Goal: Transaction & Acquisition: Download file/media

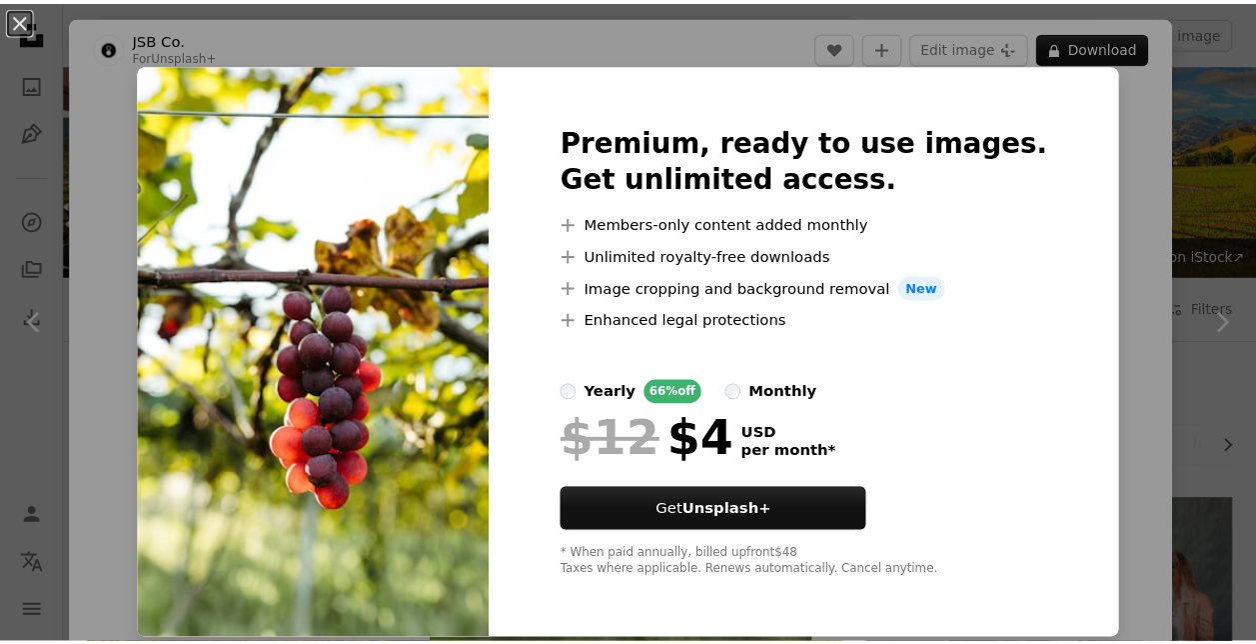
scroll to position [1151, 0]
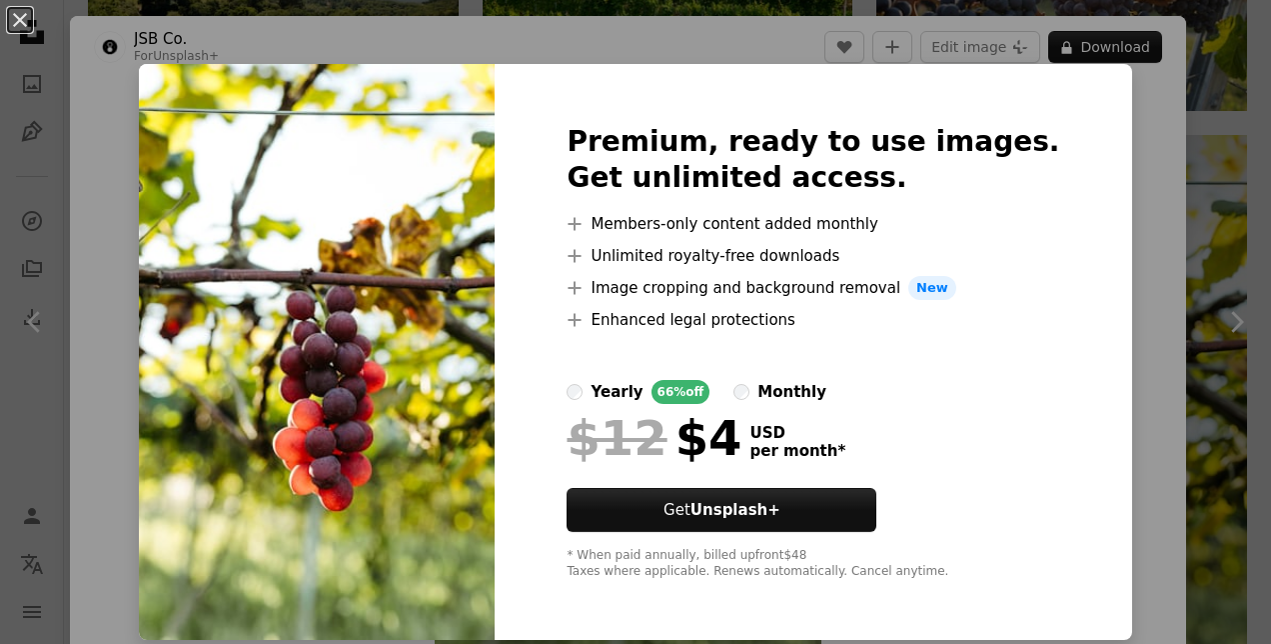
click at [1184, 216] on div "An X shape Premium, ready to use images. Get unlimited access. A plus sign Memb…" at bounding box center [635, 322] width 1271 height 644
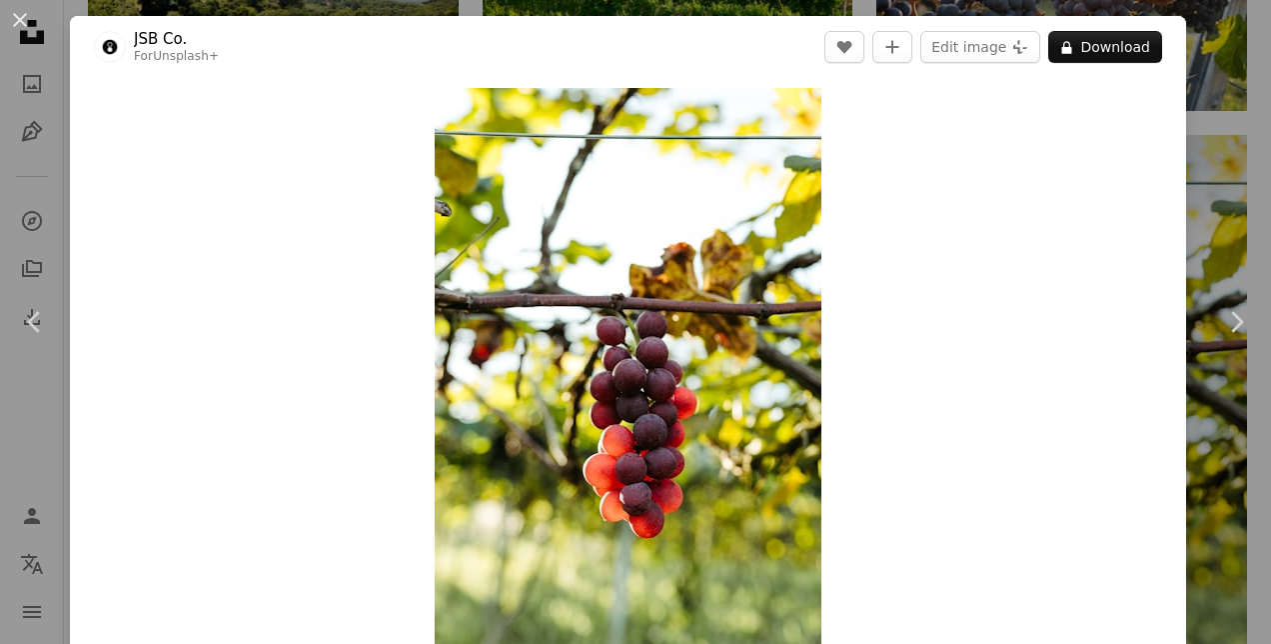
click at [1202, 221] on div "An X shape Chevron left Chevron right JSB Co. For Unsplash+ A heart A plus sign…" at bounding box center [635, 322] width 1271 height 644
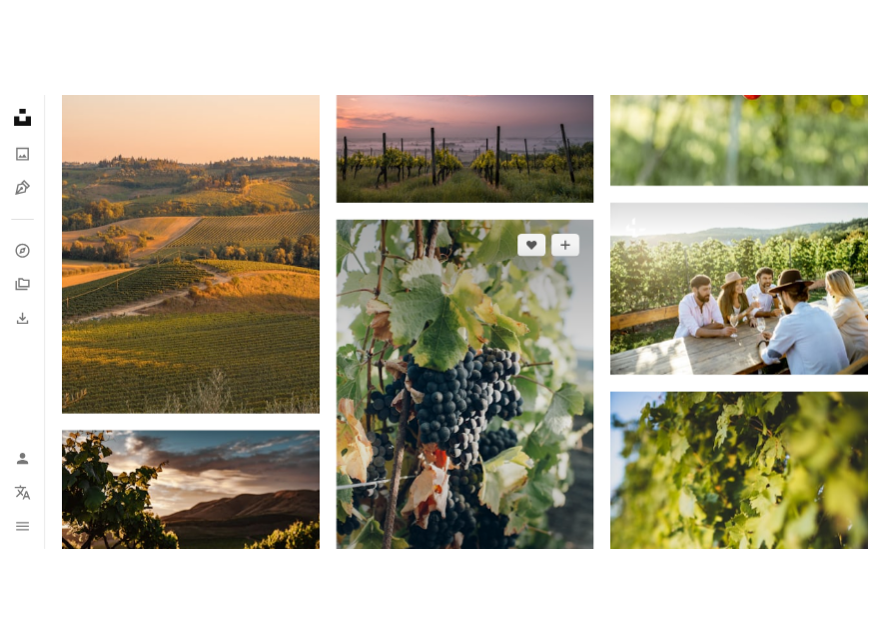
scroll to position [1851, 0]
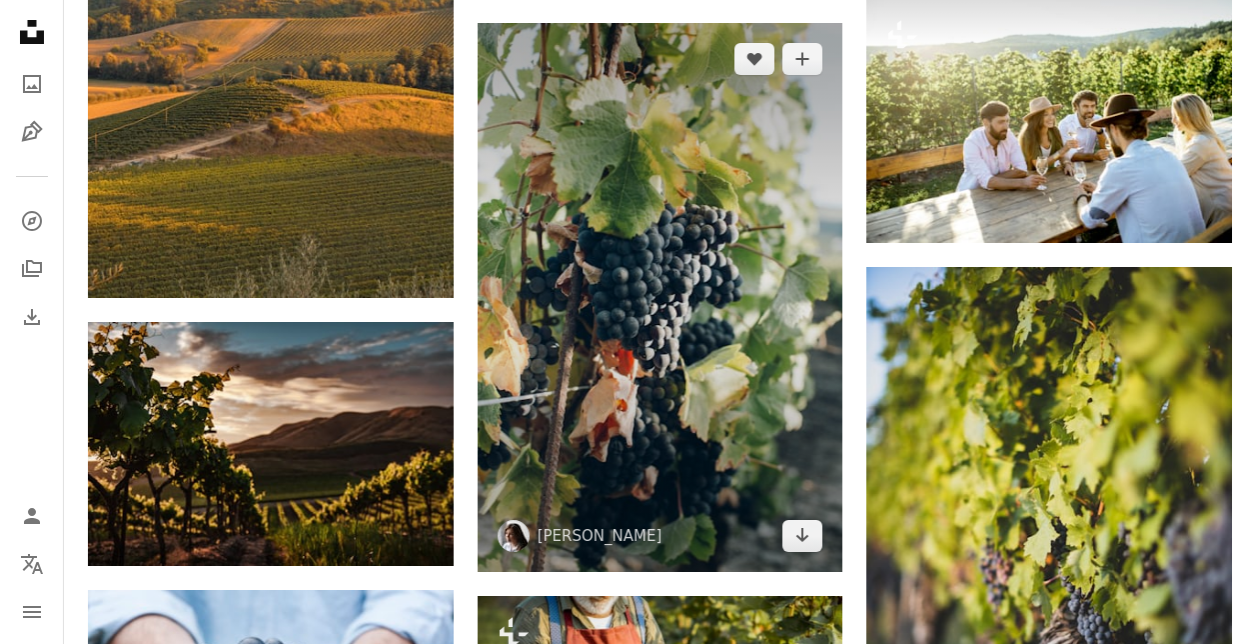
click at [722, 309] on img at bounding box center [661, 297] width 366 height 549
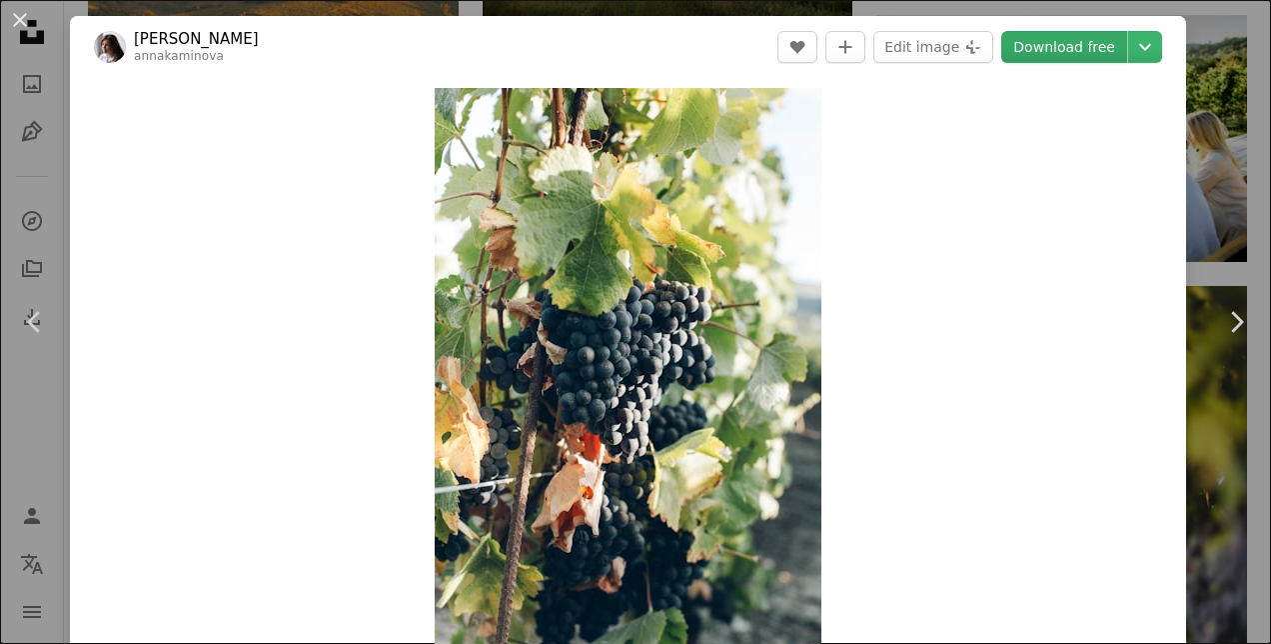
click at [1020, 45] on link "Download free" at bounding box center [1064, 47] width 126 height 32
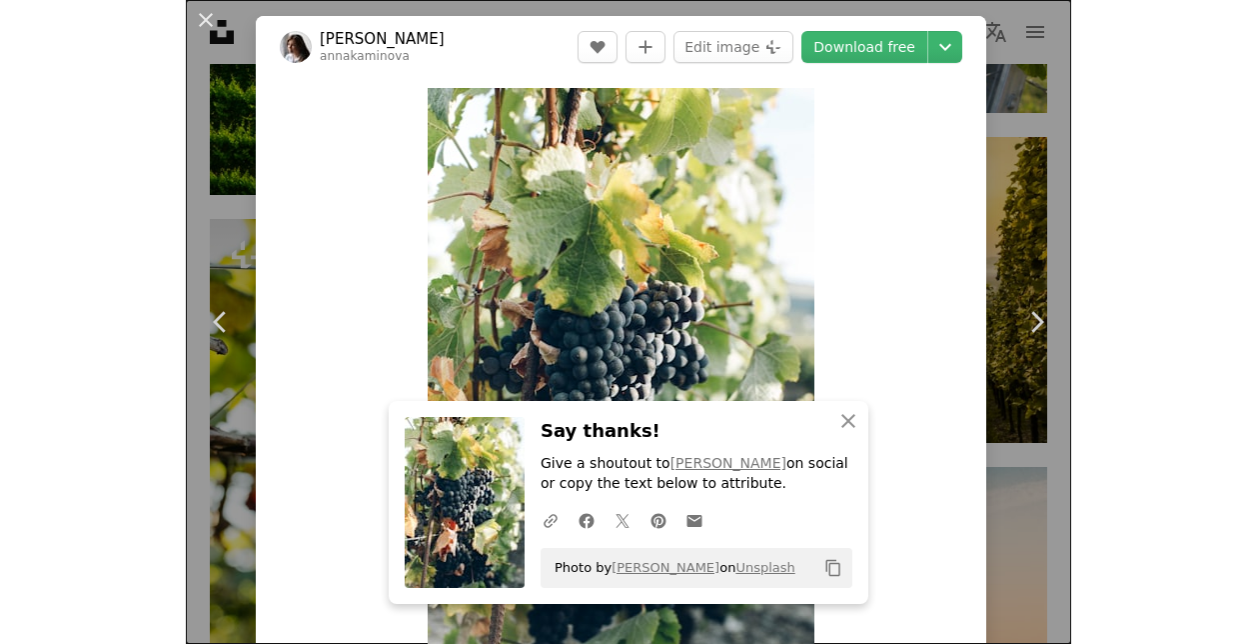
scroll to position [563, 0]
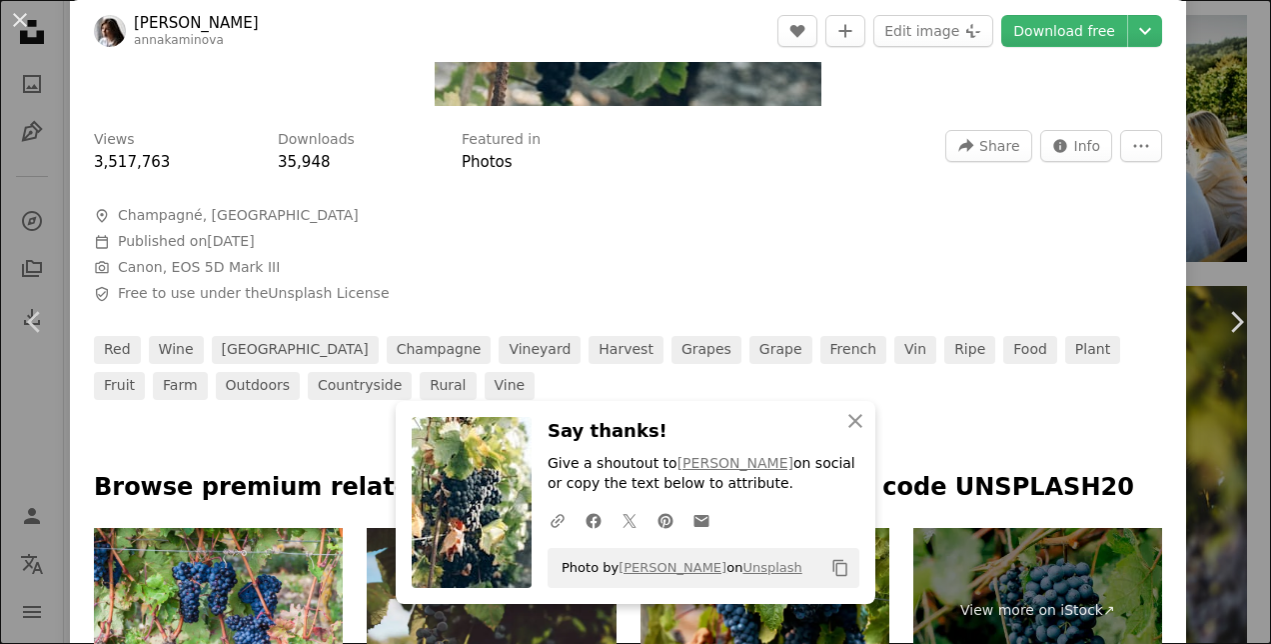
click at [1204, 117] on div "An X shape Chevron left Chevron right [PERSON_NAME] annakaminova A heart A plus…" at bounding box center [635, 322] width 1271 height 644
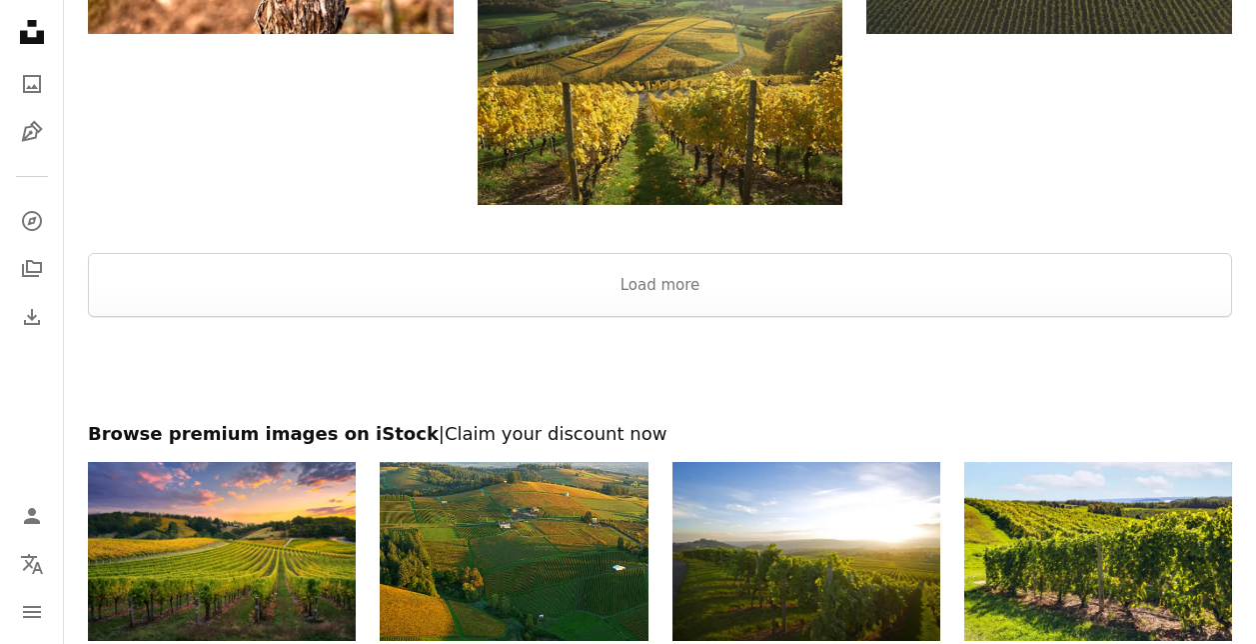
scroll to position [5748, 0]
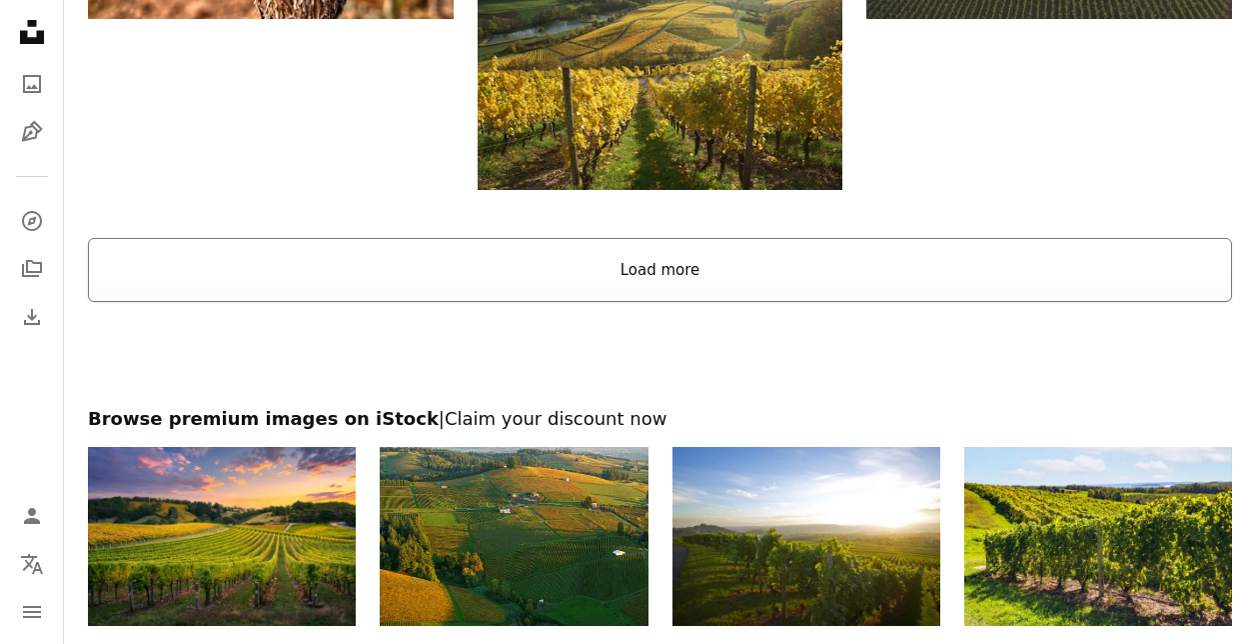
click at [526, 244] on button "Load more" at bounding box center [660, 270] width 1144 height 64
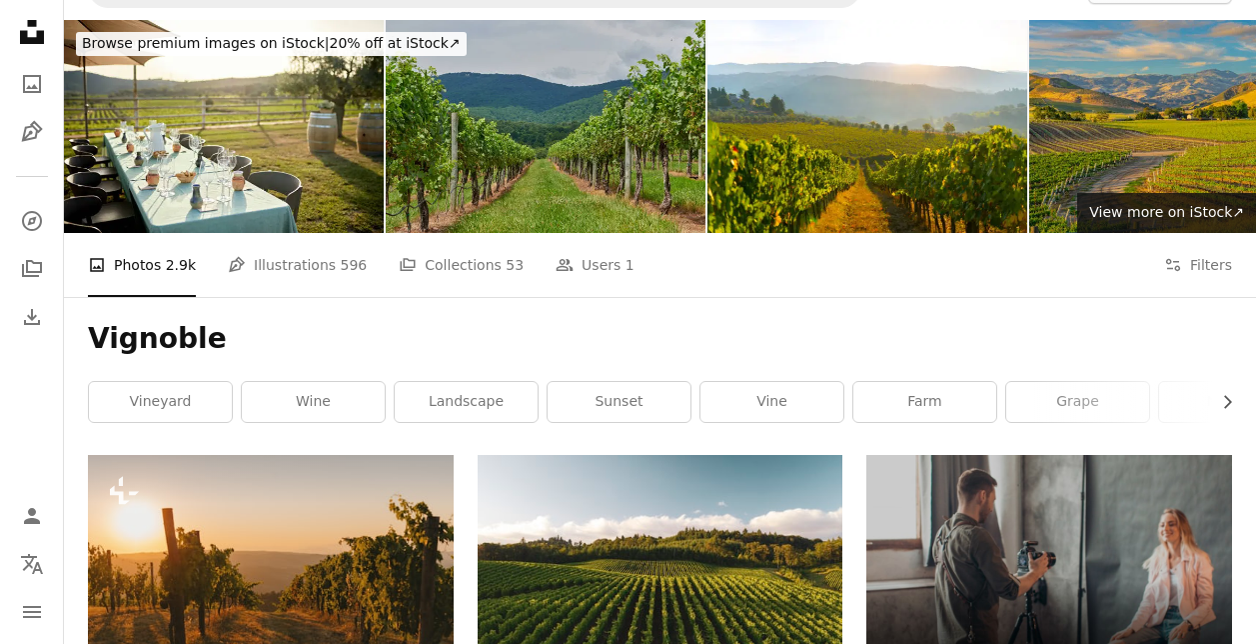
scroll to position [0, 0]
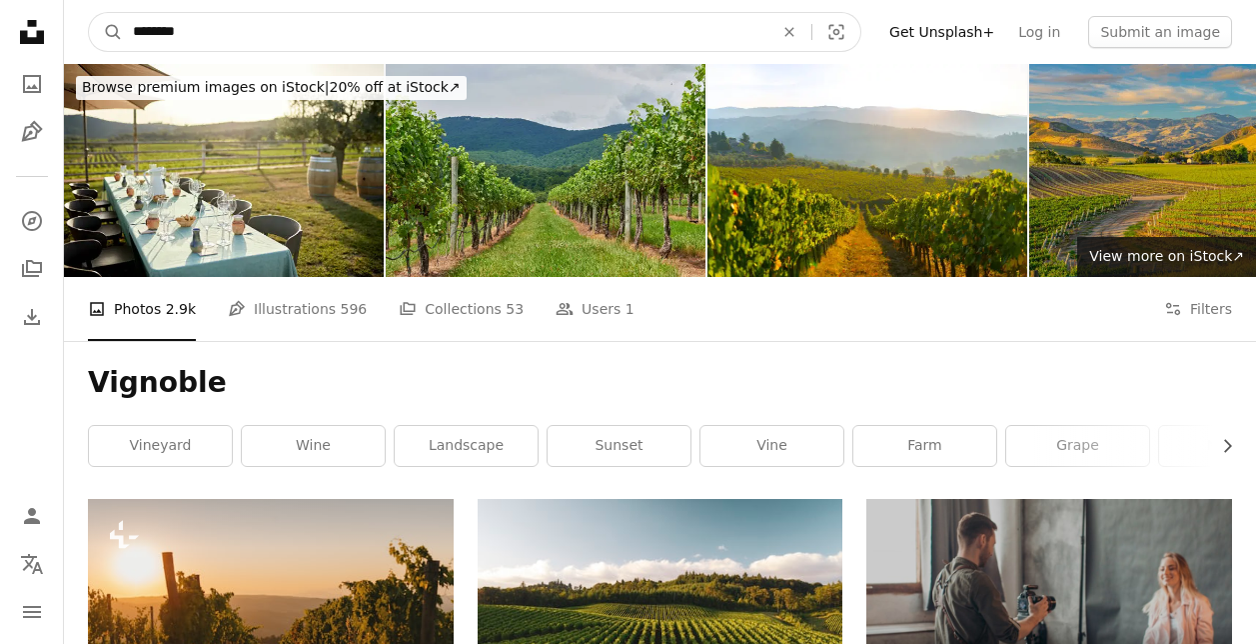
drag, startPoint x: 285, startPoint y: 41, endPoint x: 0, endPoint y: 35, distance: 284.8
type input "**********"
click button "A magnifying glass" at bounding box center [106, 32] width 34 height 38
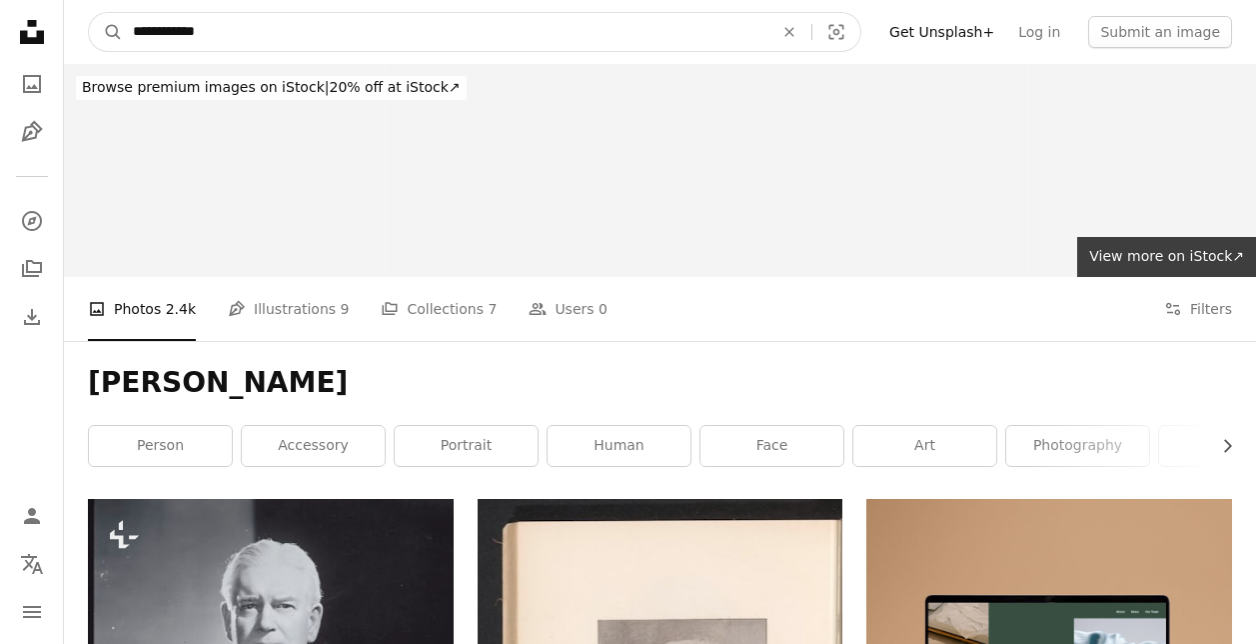
click at [293, 31] on input "**********" at bounding box center [445, 32] width 645 height 38
type input "**********"
click button "A magnifying glass" at bounding box center [106, 32] width 34 height 38
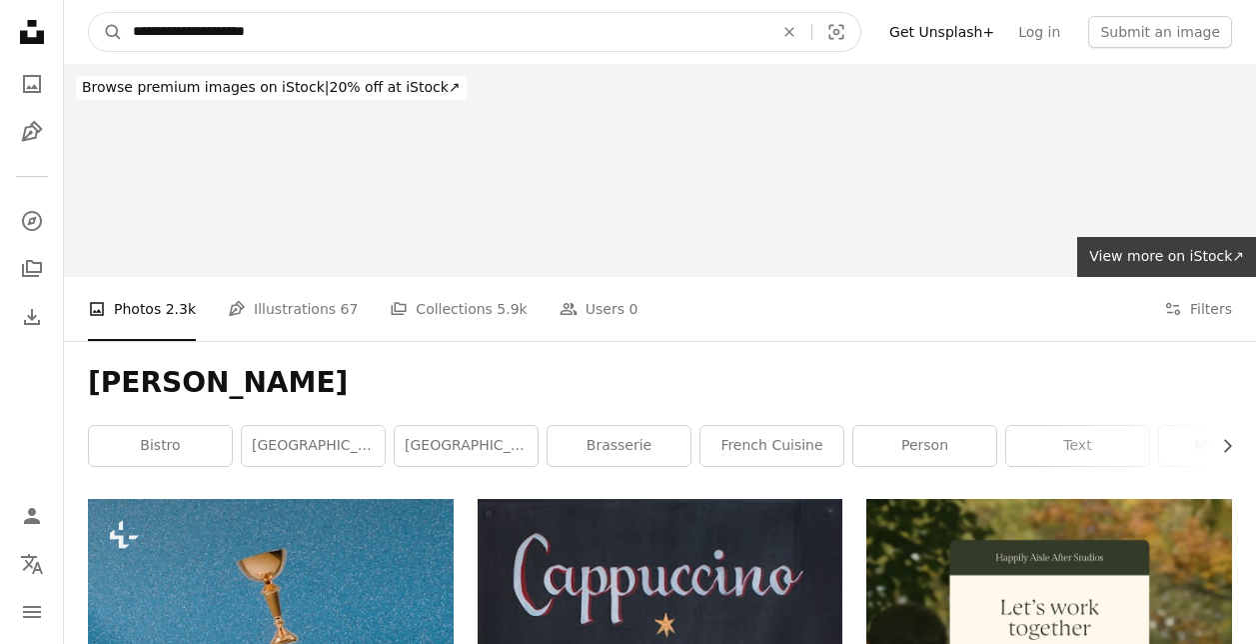
drag, startPoint x: 387, startPoint y: 22, endPoint x: 0, endPoint y: 70, distance: 389.7
type input "**********"
click at [89, 13] on button "A magnifying glass" at bounding box center [106, 32] width 34 height 38
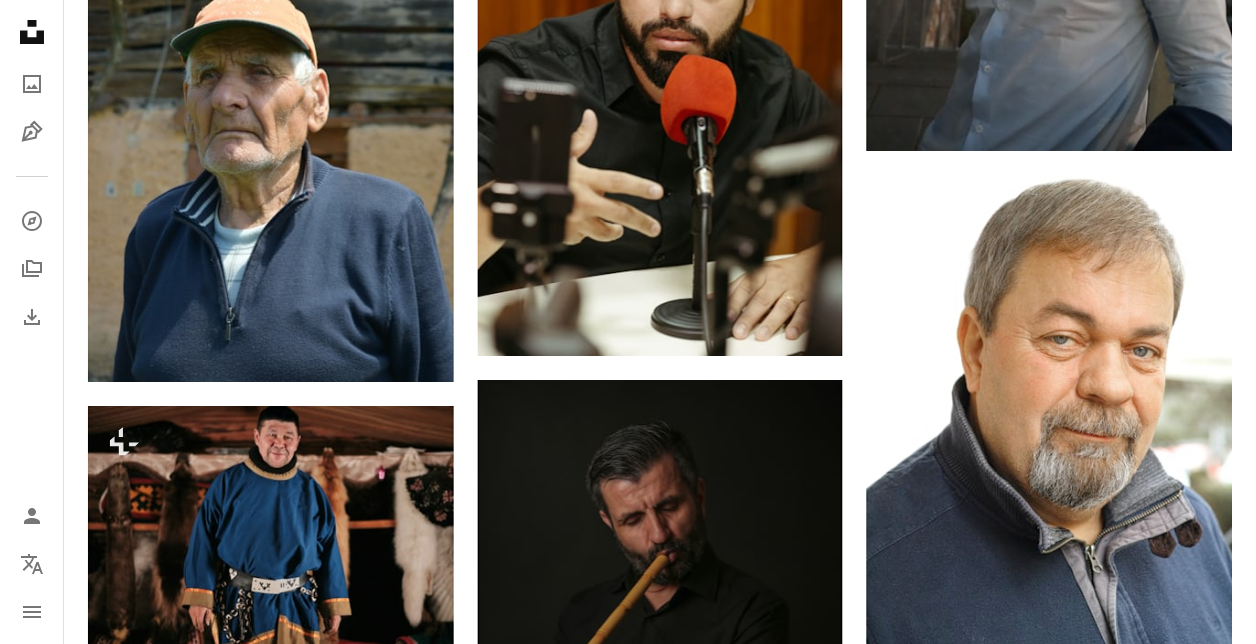
scroll to position [1992, 0]
